Goal: Transaction & Acquisition: Obtain resource

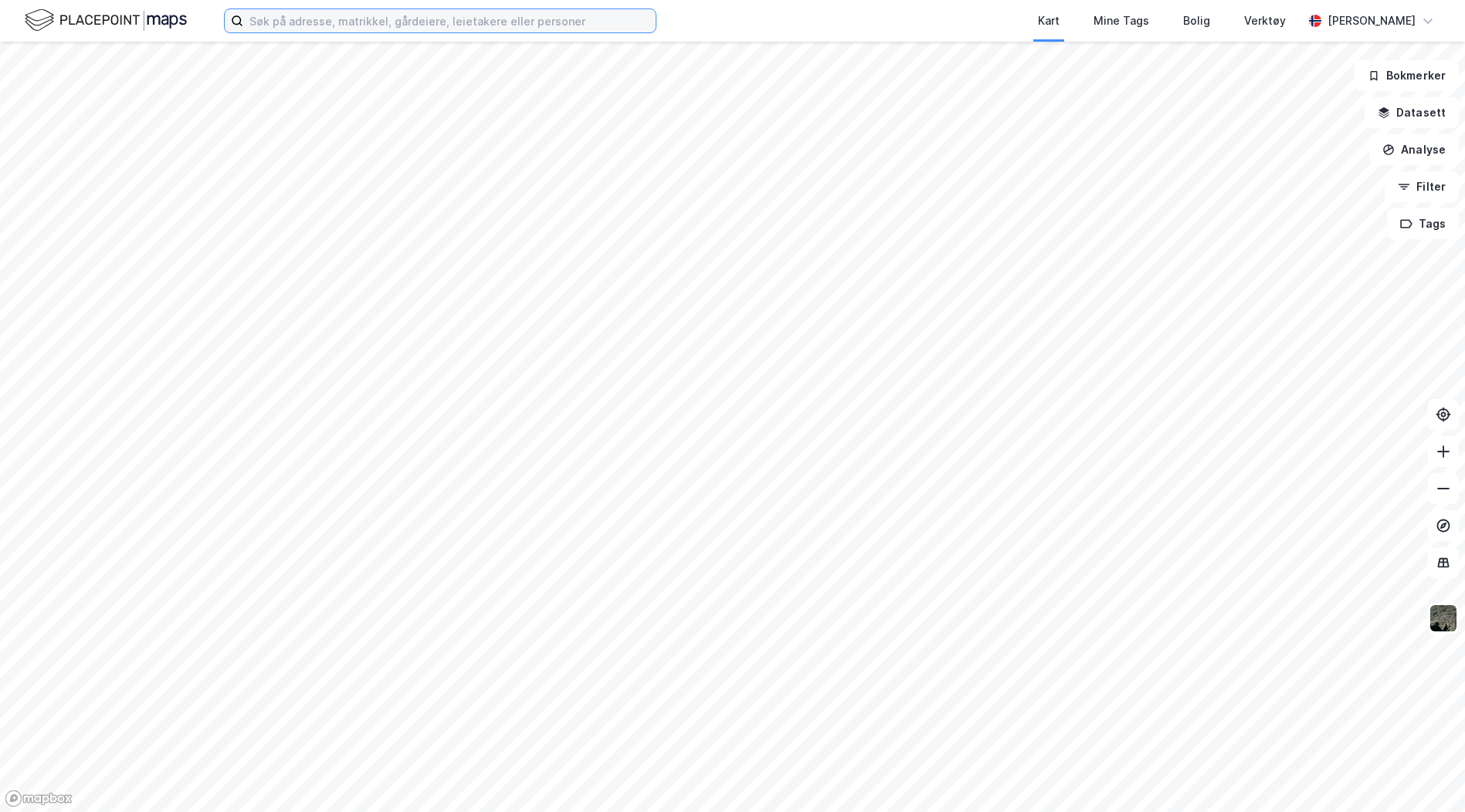
click at [295, 21] on input at bounding box center [450, 21] width 412 height 23
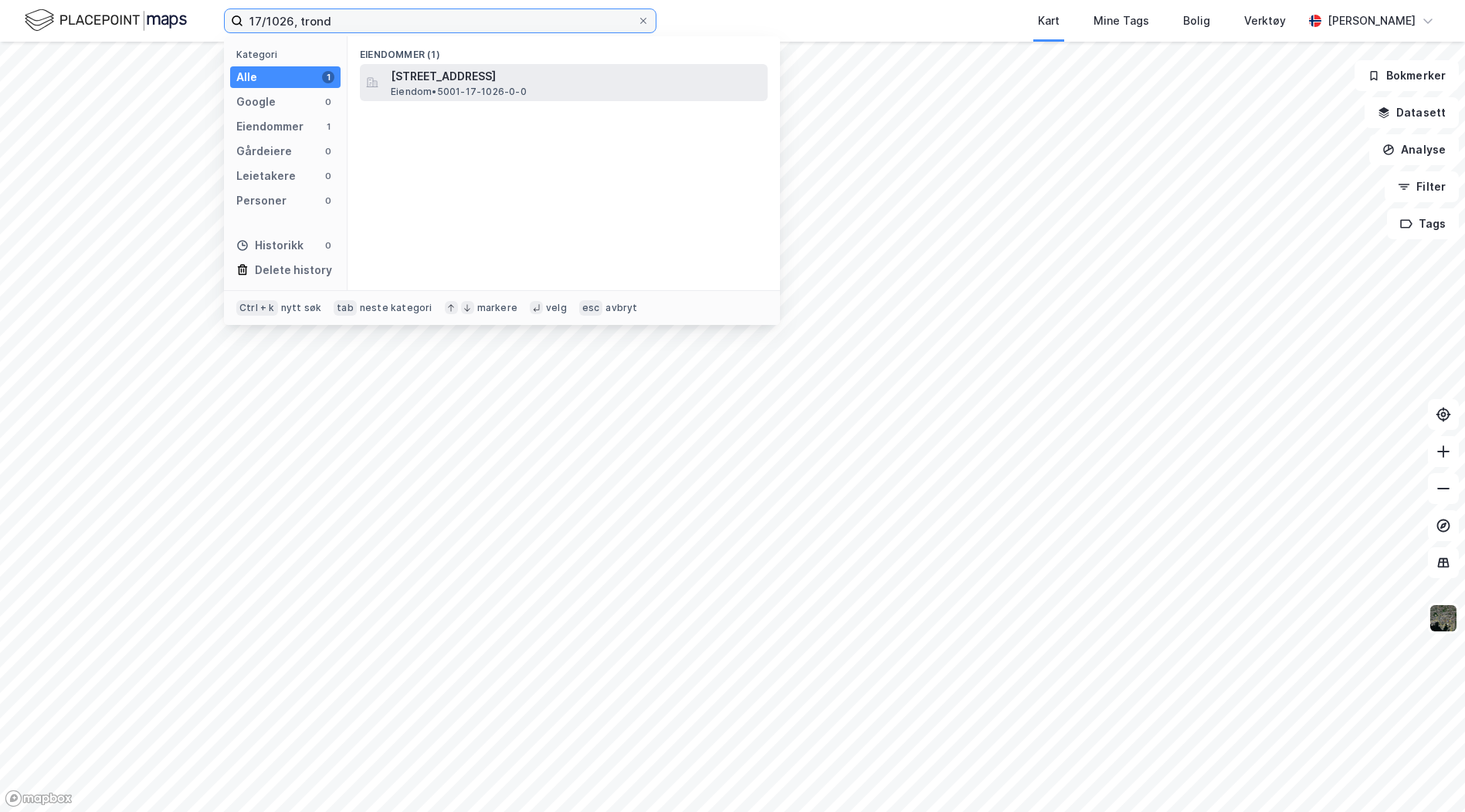
type input "17/1026, trond"
click at [413, 80] on span "[STREET_ADDRESS]" at bounding box center [576, 76] width 371 height 18
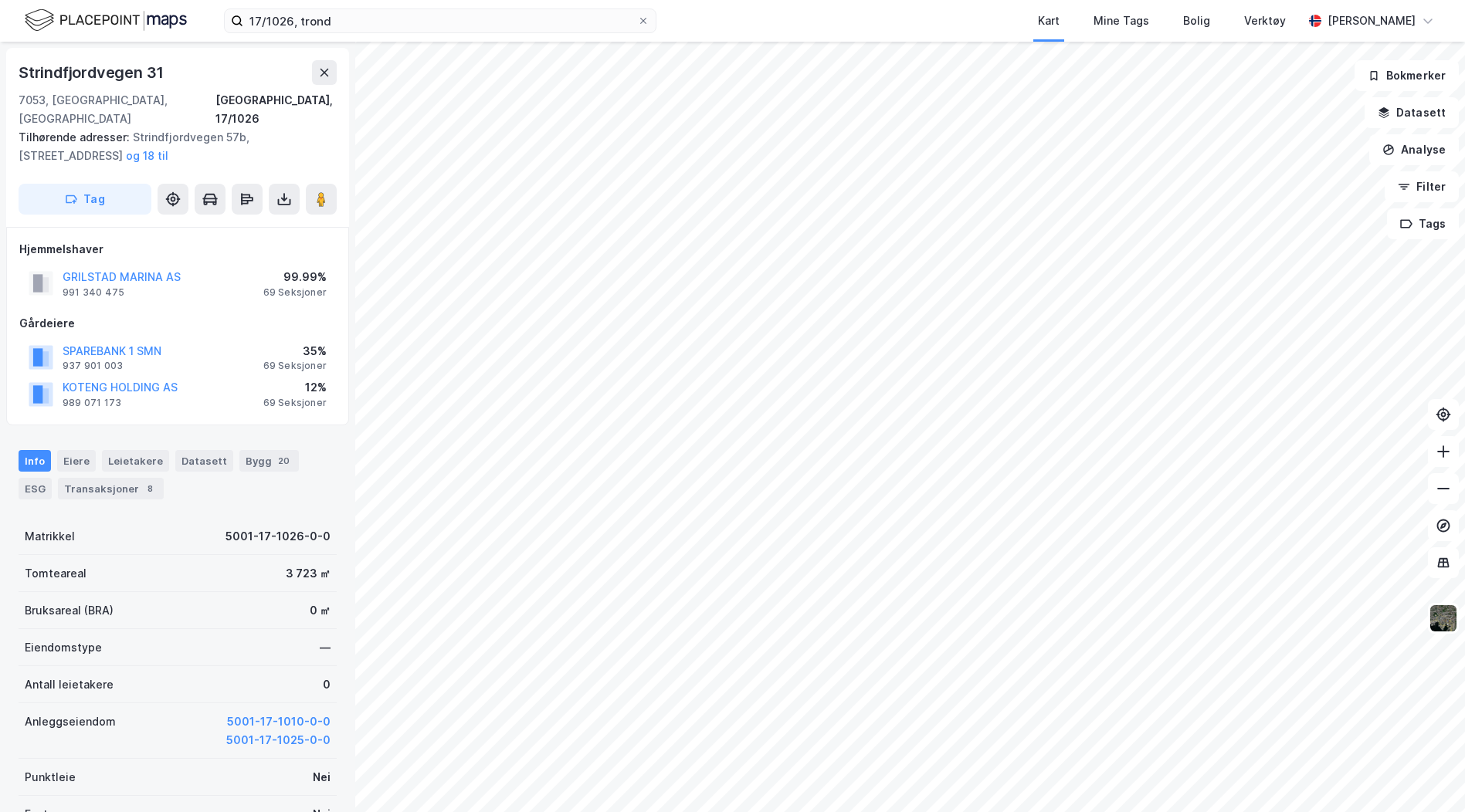
click at [277, 287] on div "69 Seksjoner" at bounding box center [296, 292] width 64 height 13
click at [76, 450] on div "Eiere" at bounding box center [76, 461] width 39 height 21
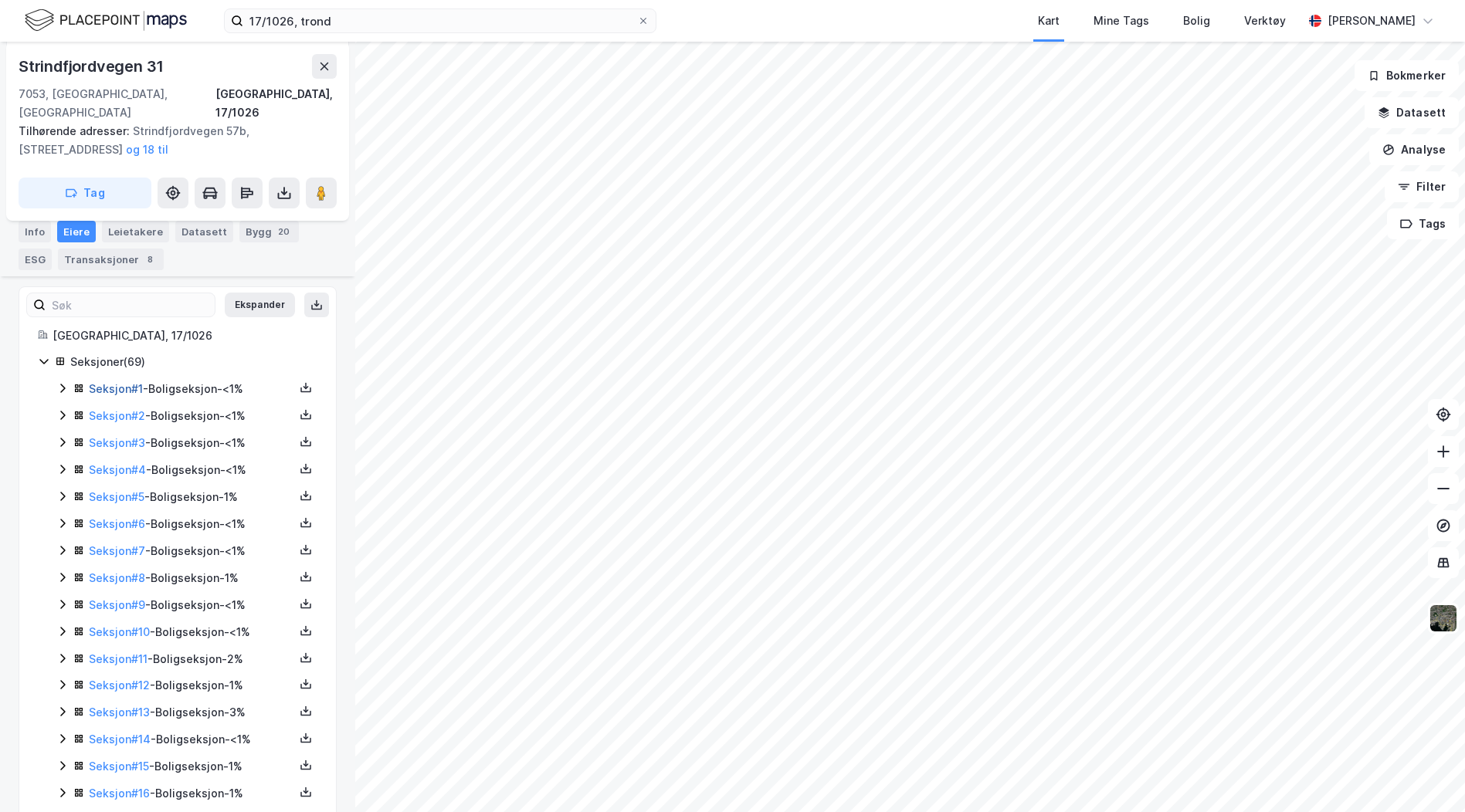
click at [122, 382] on link "Seksjon # 1" at bounding box center [116, 389] width 54 height 13
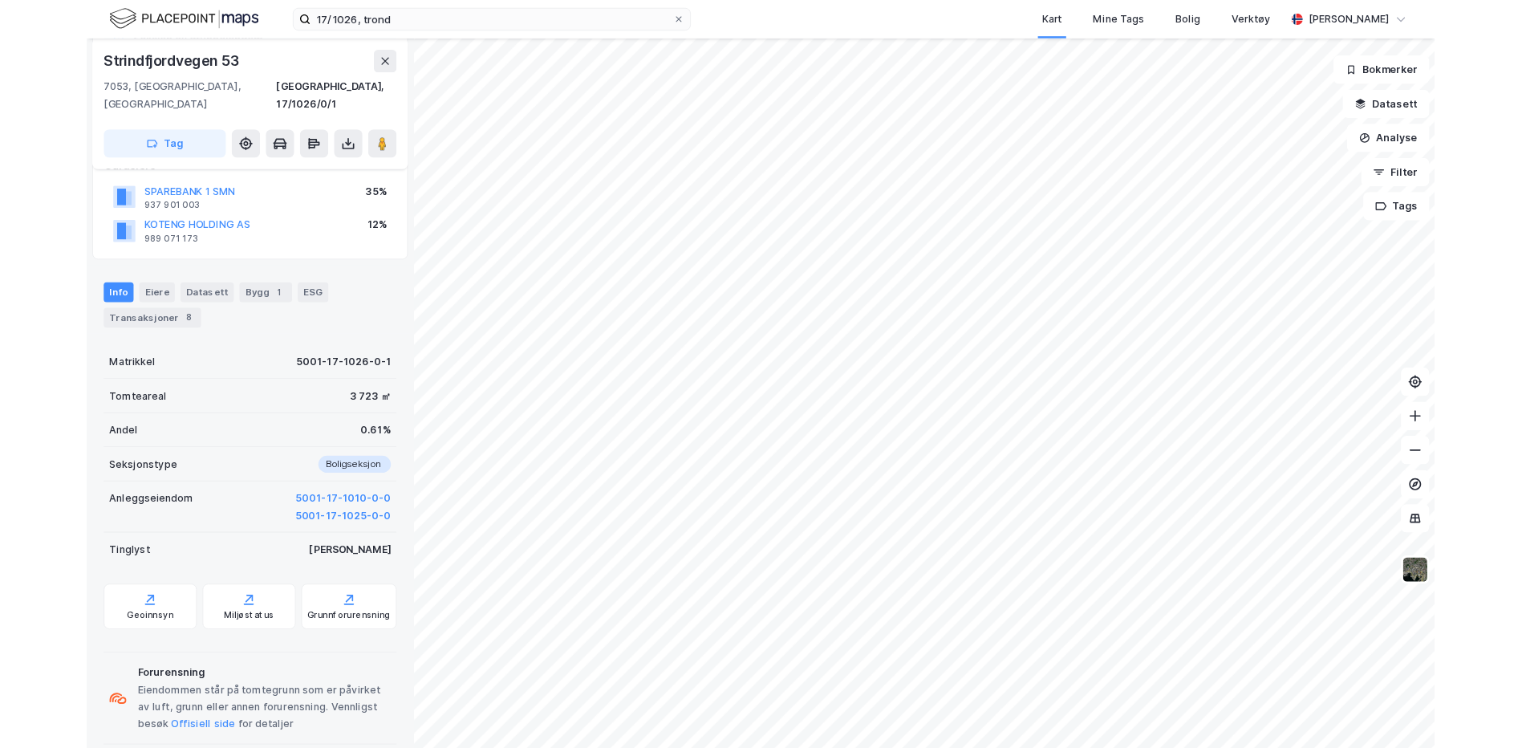
scroll to position [243, 0]
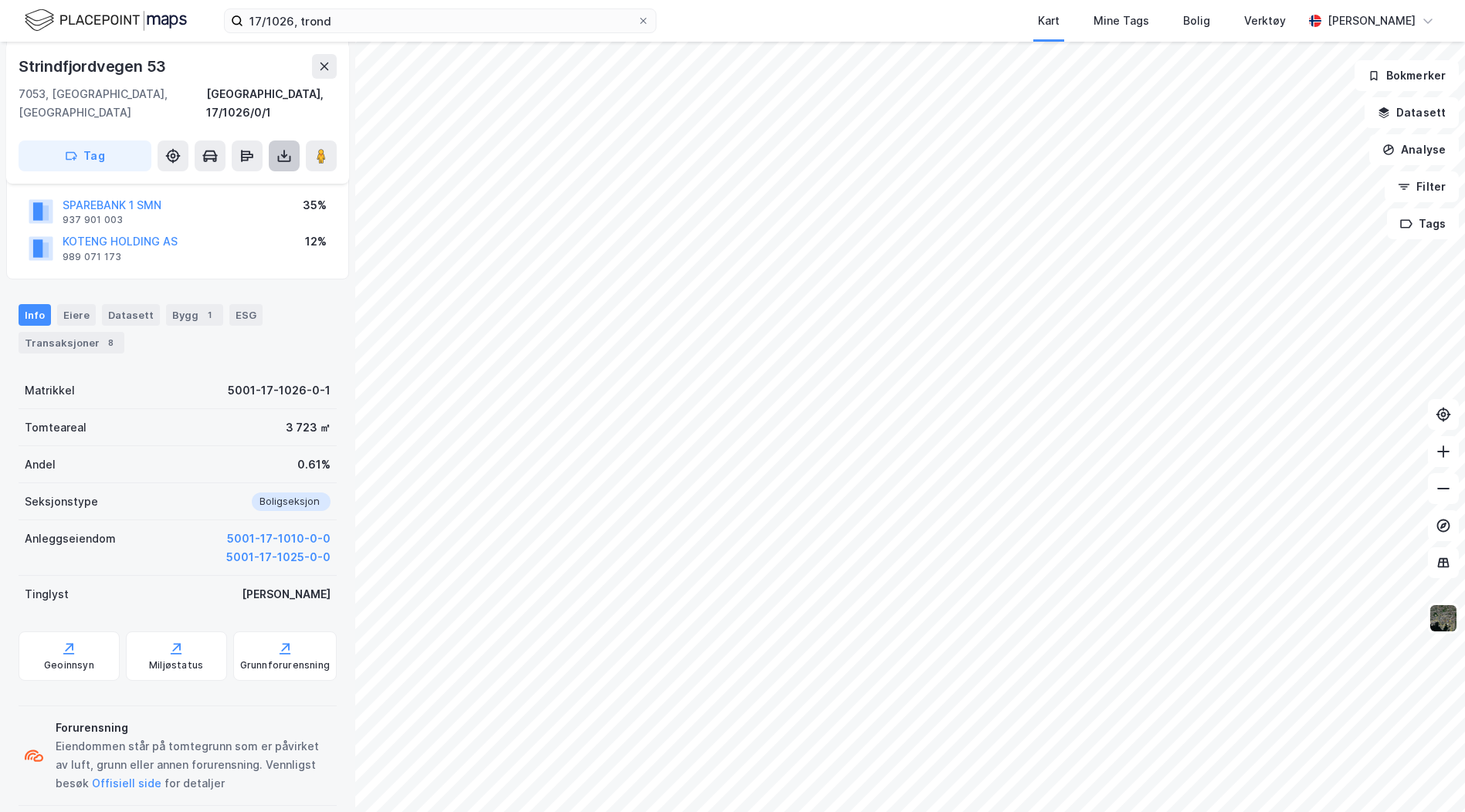
click at [289, 148] on icon at bounding box center [284, 156] width 15 height 15
click at [269, 174] on div "Last ned grunnbok" at bounding box center [217, 187] width 165 height 25
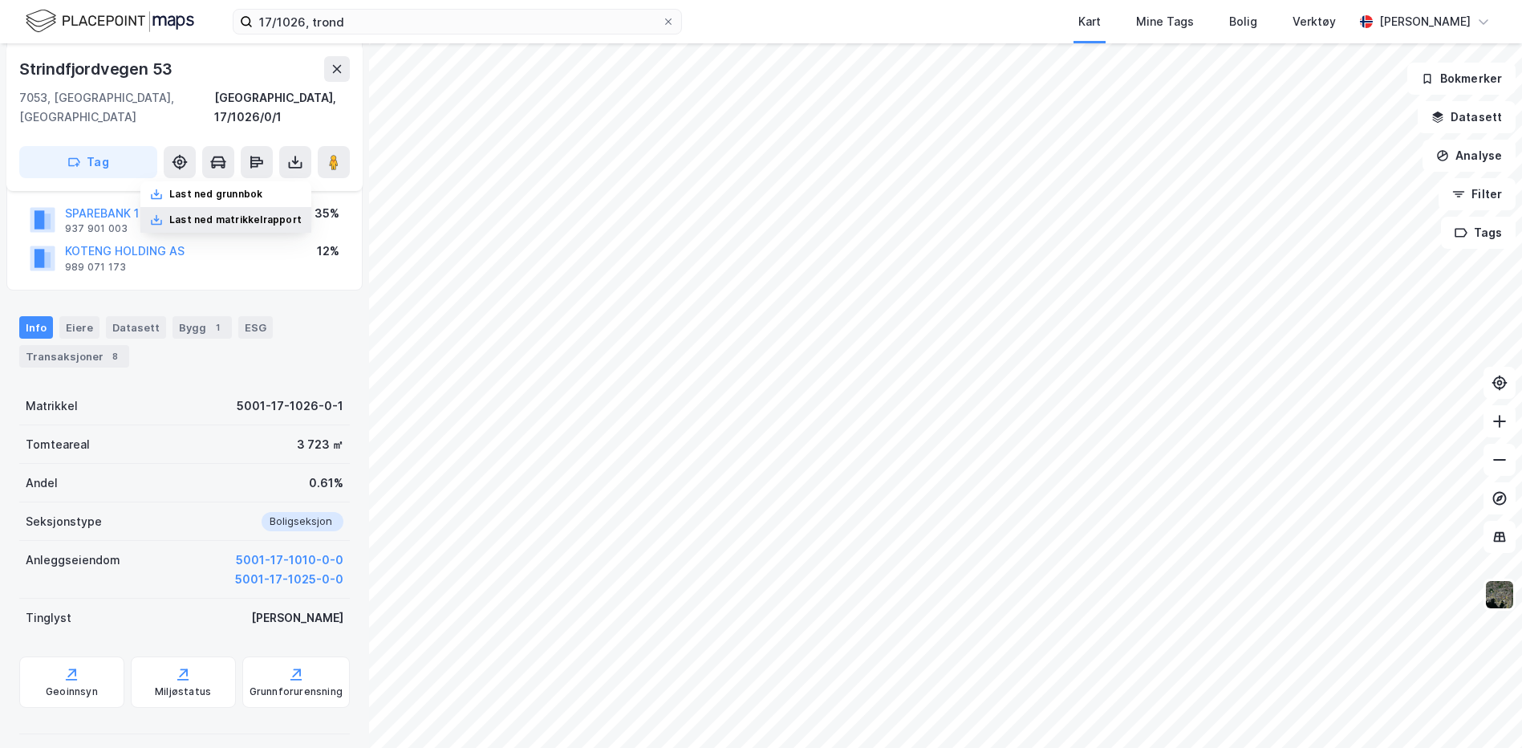
scroll to position [211, 0]
